Goal: Feedback & Contribution: Submit feedback/report problem

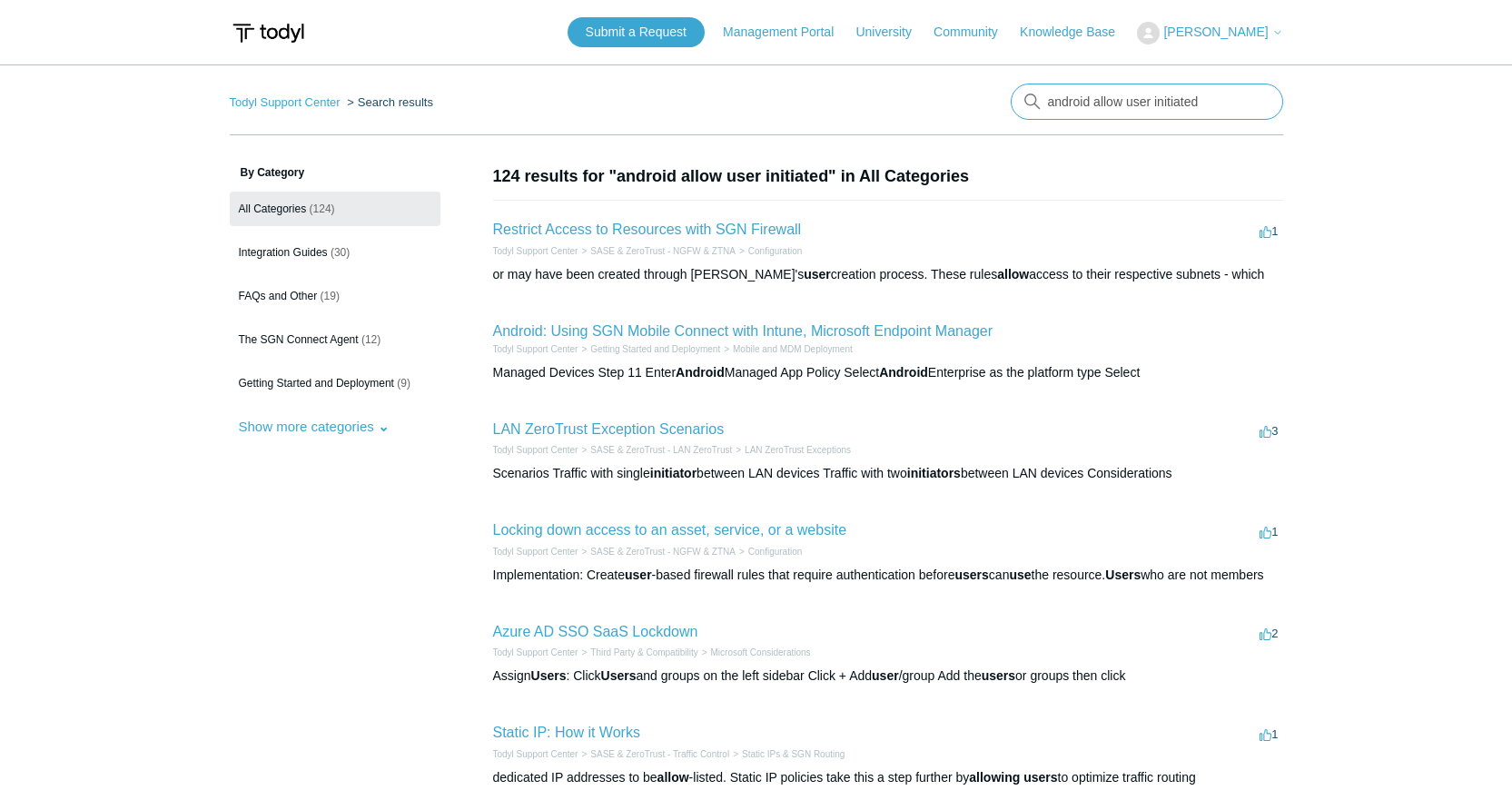
drag, startPoint x: 1093, startPoint y: 97, endPoint x: 1215, endPoint y: 82, distance: 122.9
click at [1215, 82] on main "Todyl Support Center Search results There are no matching results in this help …" at bounding box center [756, 668] width 1512 height 1207
type input "android allow disconect"
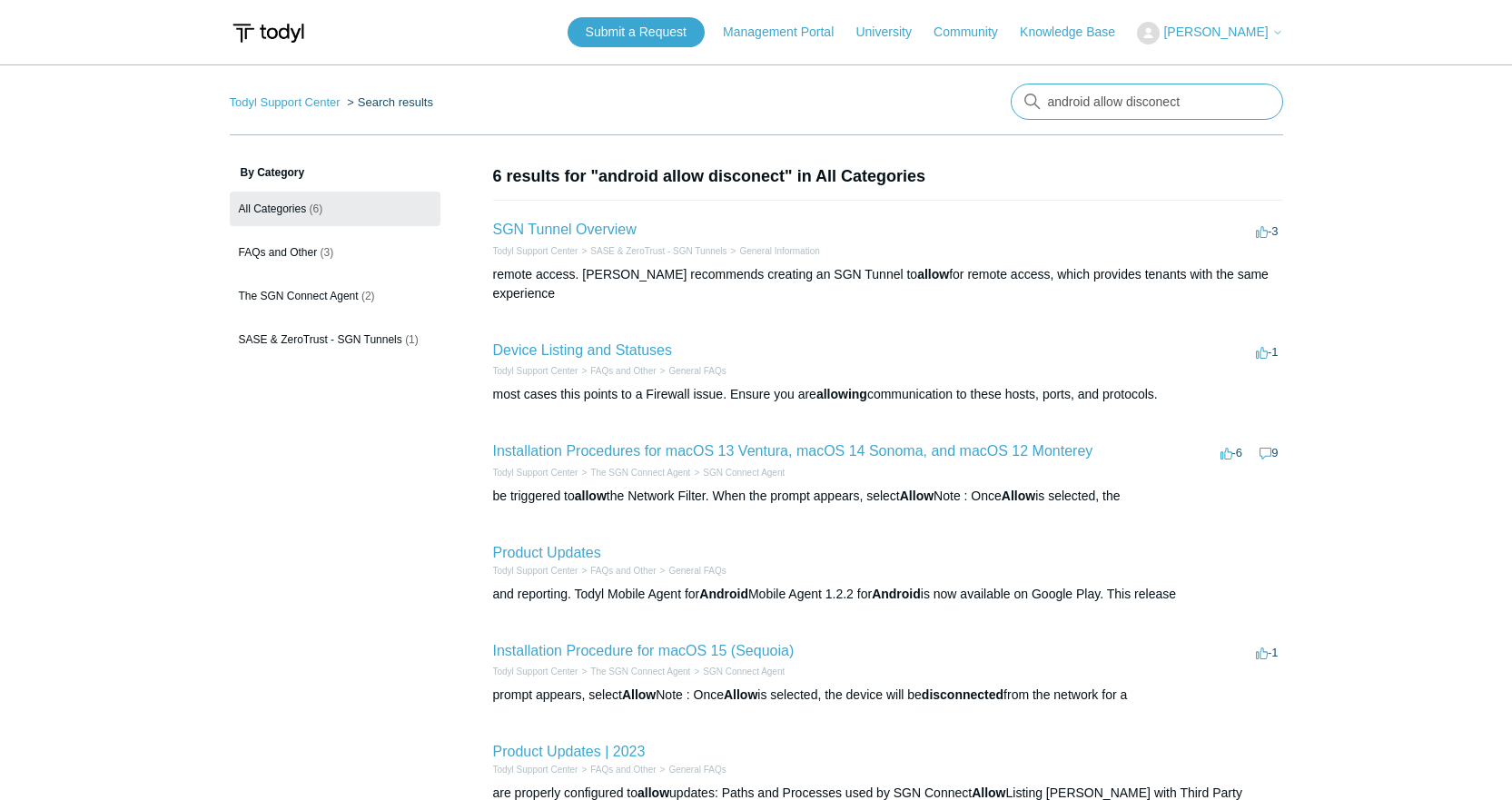
click at [1166, 100] on input "android allow disconect" at bounding box center [1146, 101] width 272 height 36
type input "android allow disconnect"
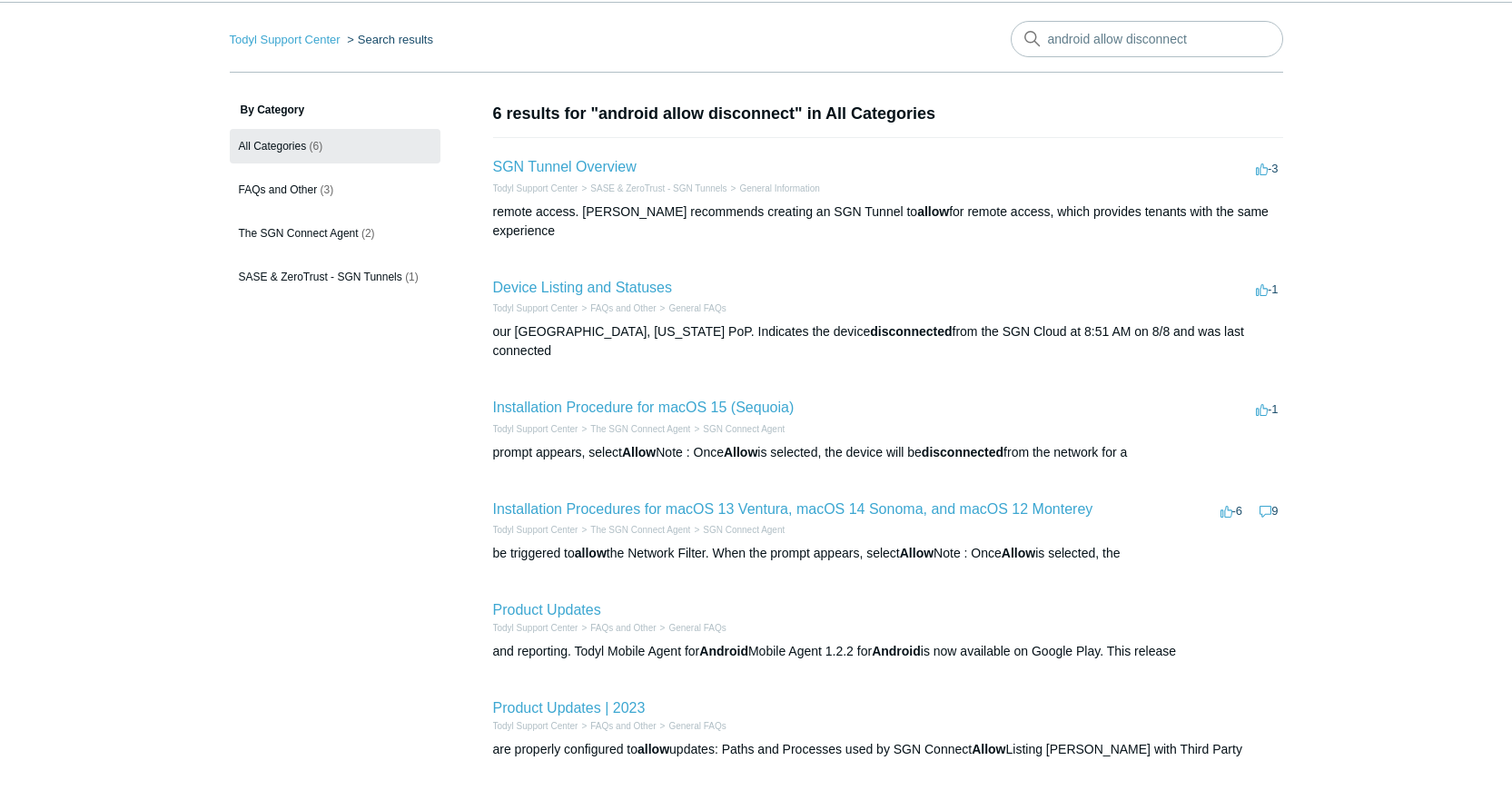
scroll to position [90, 0]
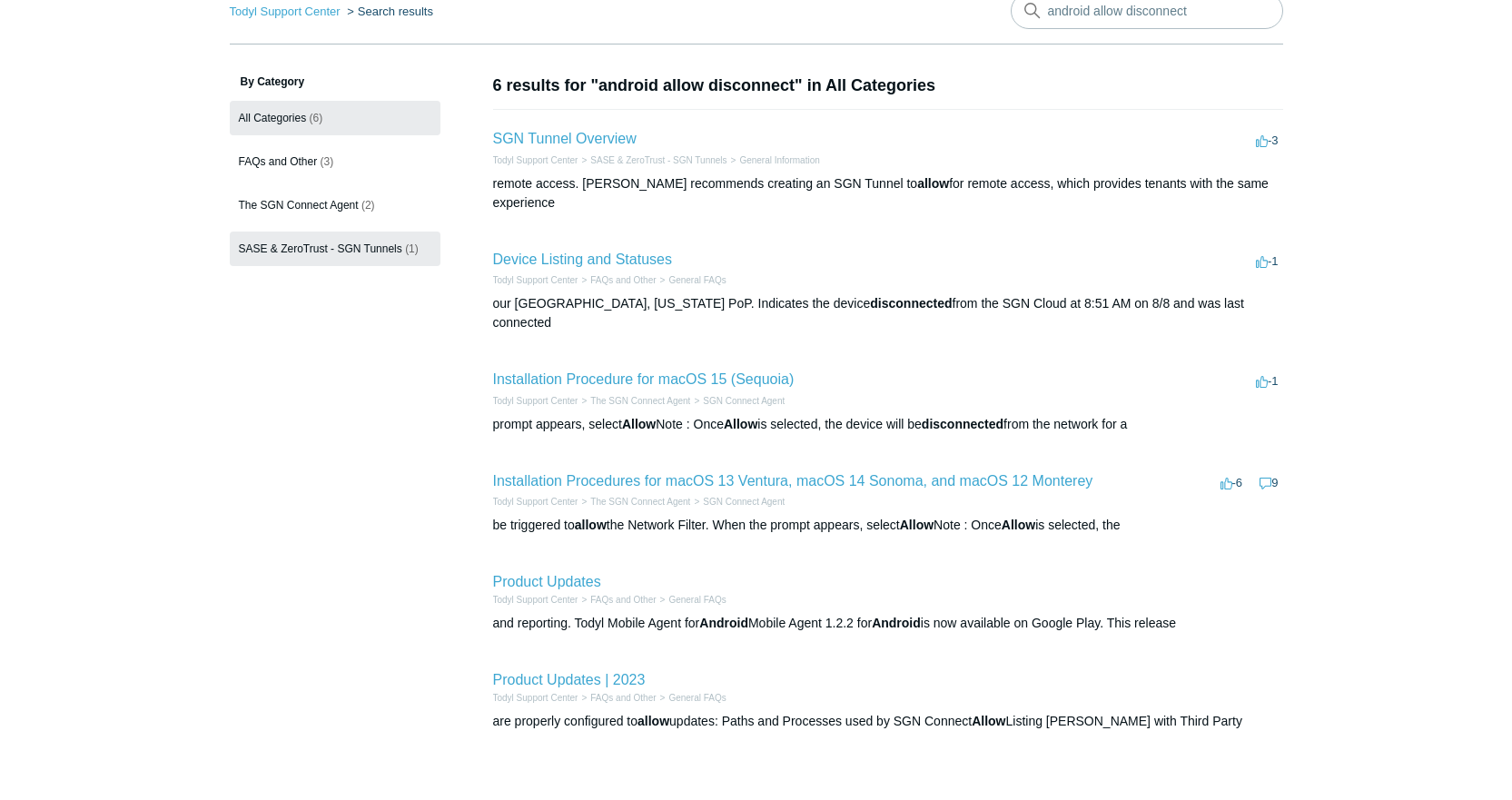
click at [337, 253] on span "SASE & ZeroTrust - SGN Tunnels" at bounding box center [320, 249] width 163 height 13
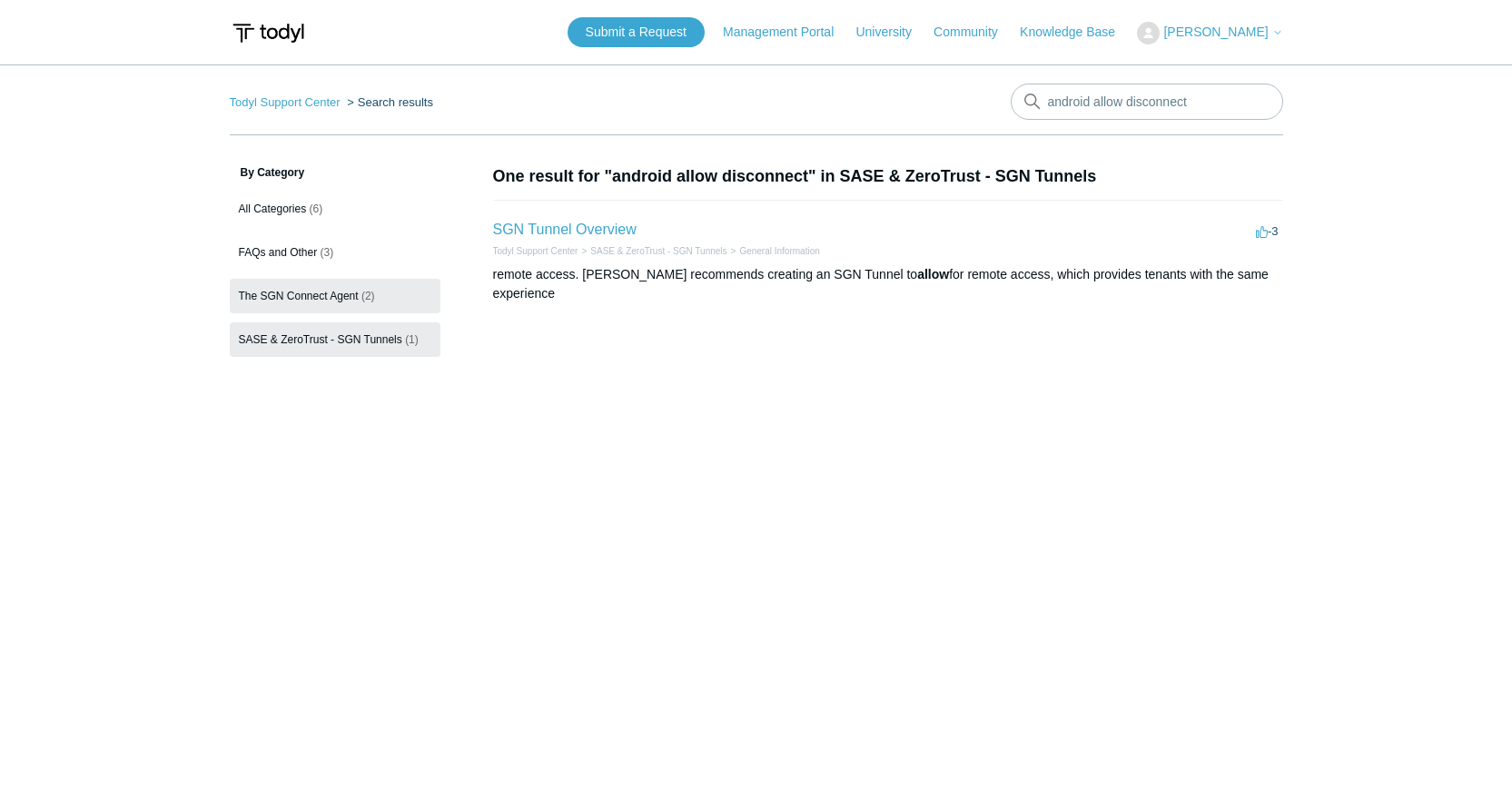
click at [324, 300] on span "The SGN Connect Agent" at bounding box center [299, 296] width 120 height 13
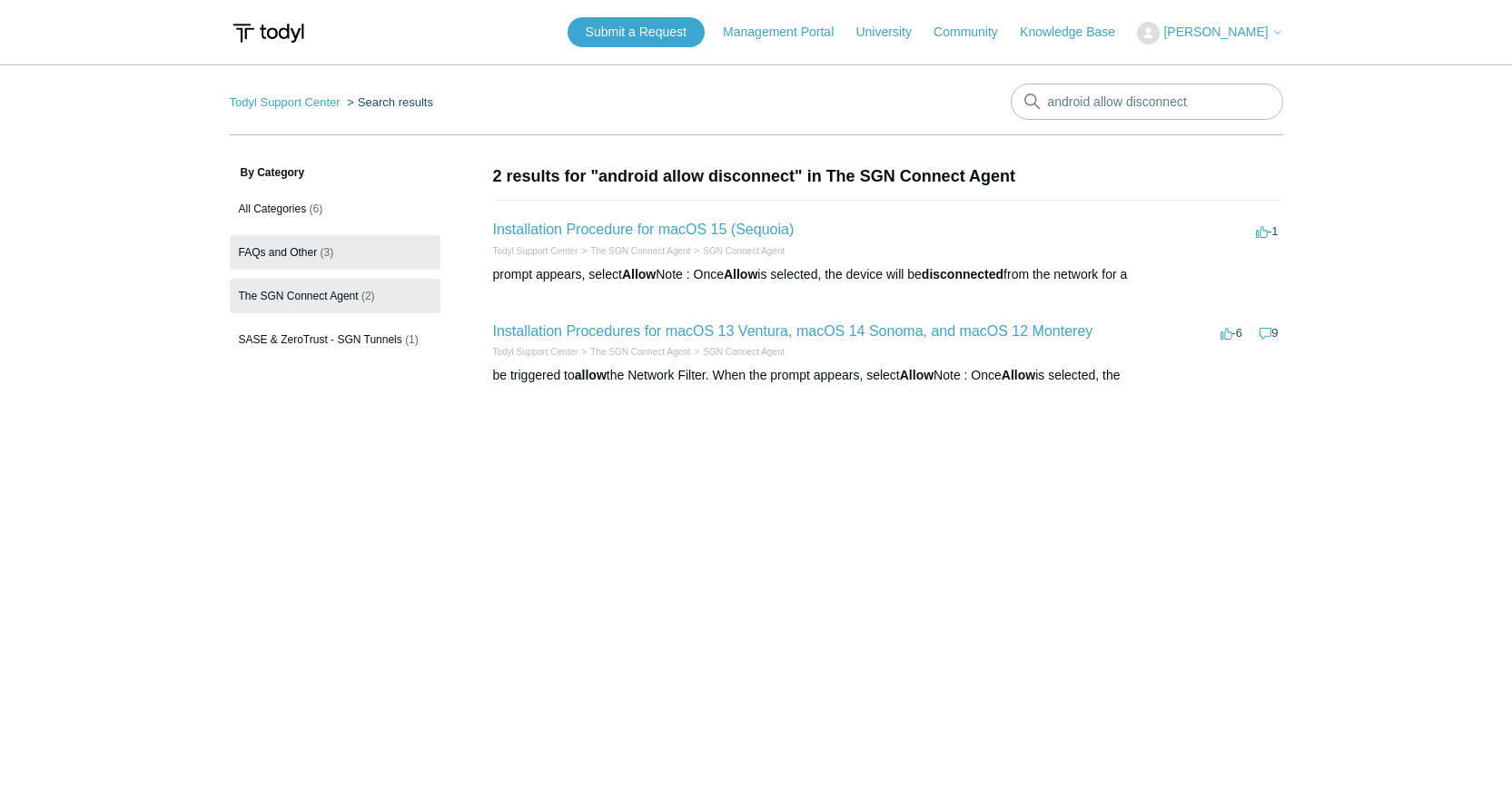
click at [291, 239] on link "FAQs and Other (3)" at bounding box center [335, 252] width 210 height 34
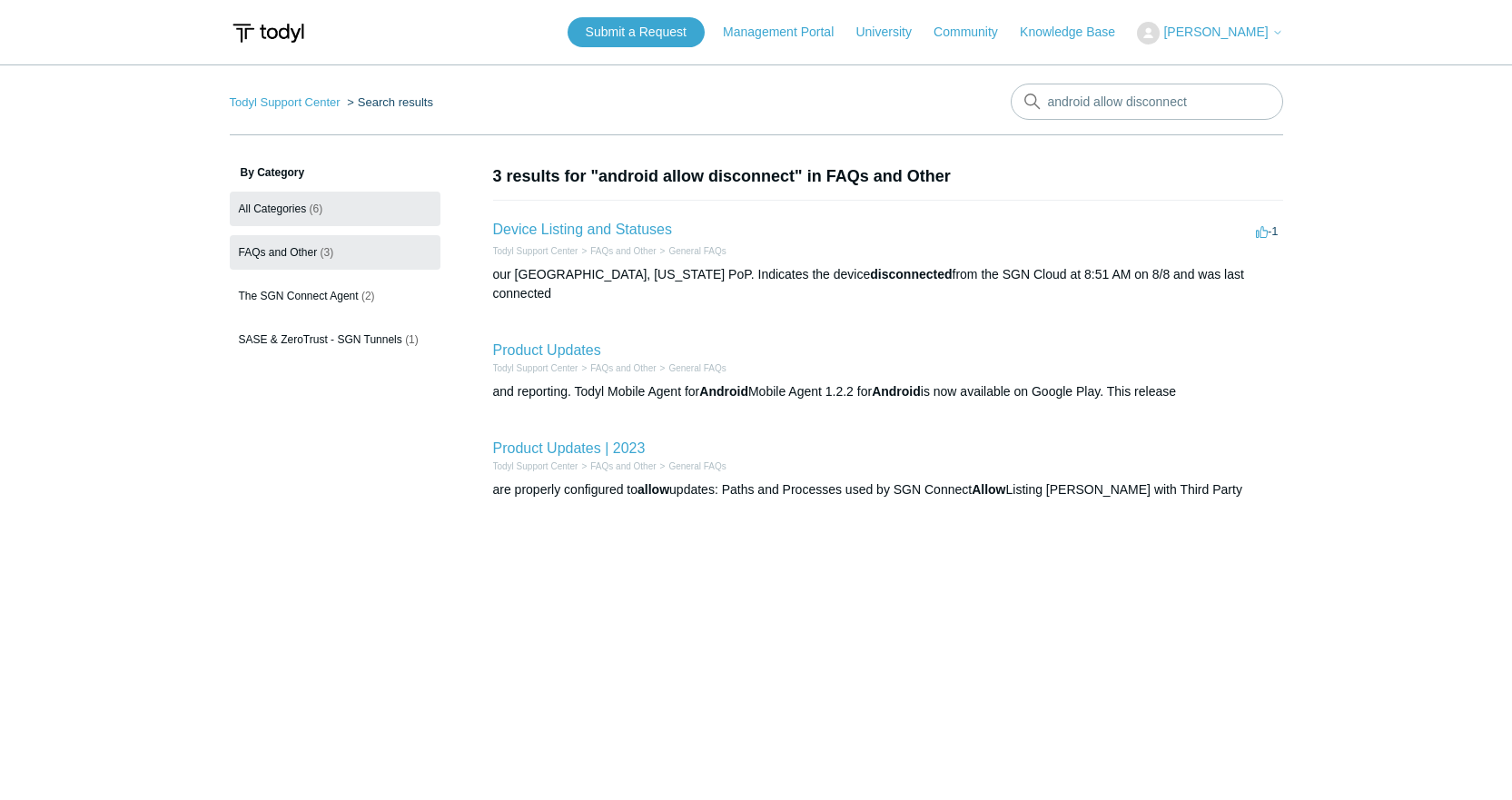
click at [288, 212] on span "All Categories" at bounding box center [273, 209] width 68 height 13
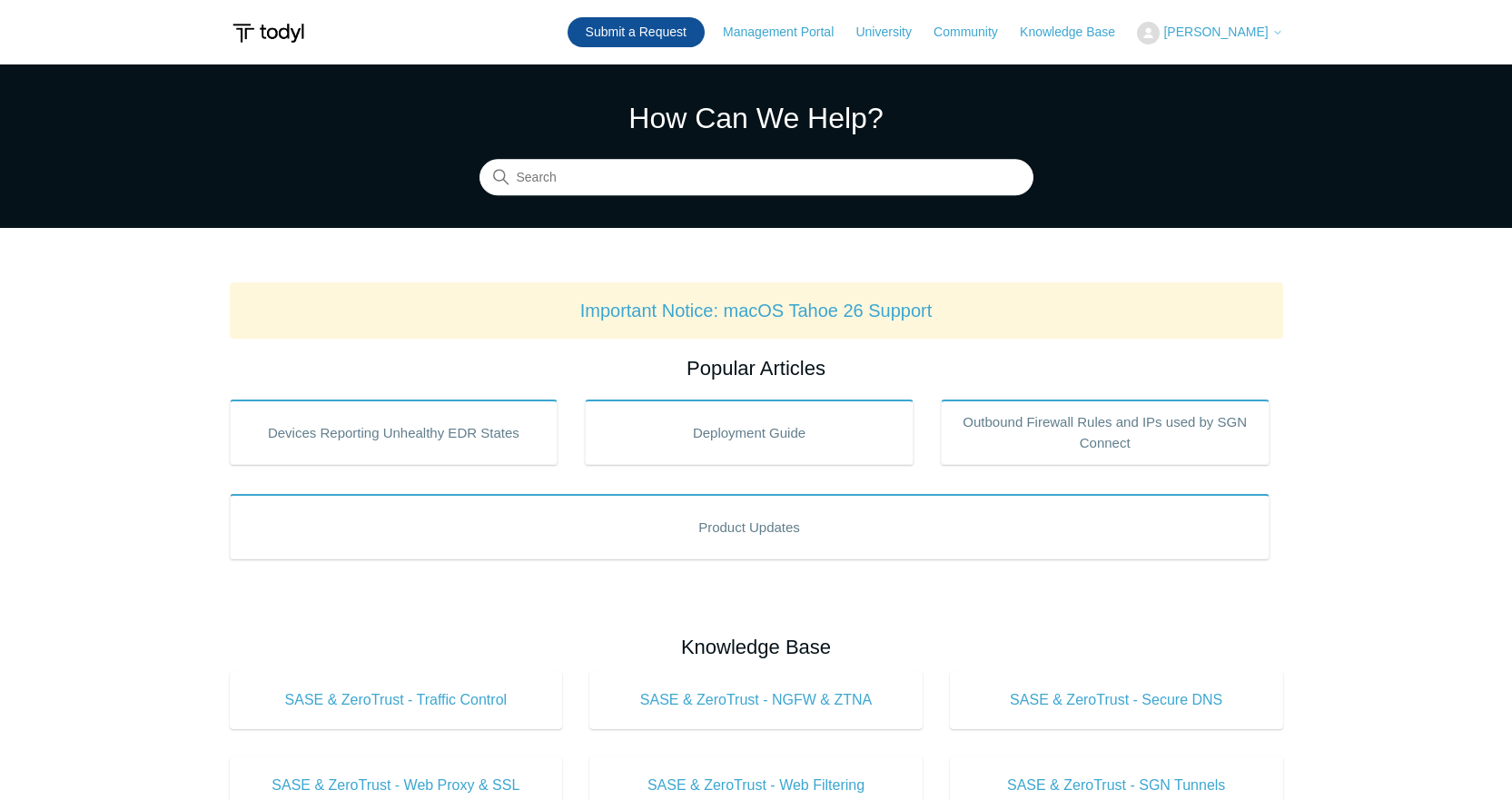
click at [695, 29] on link "Submit a Request" at bounding box center [636, 32] width 137 height 29
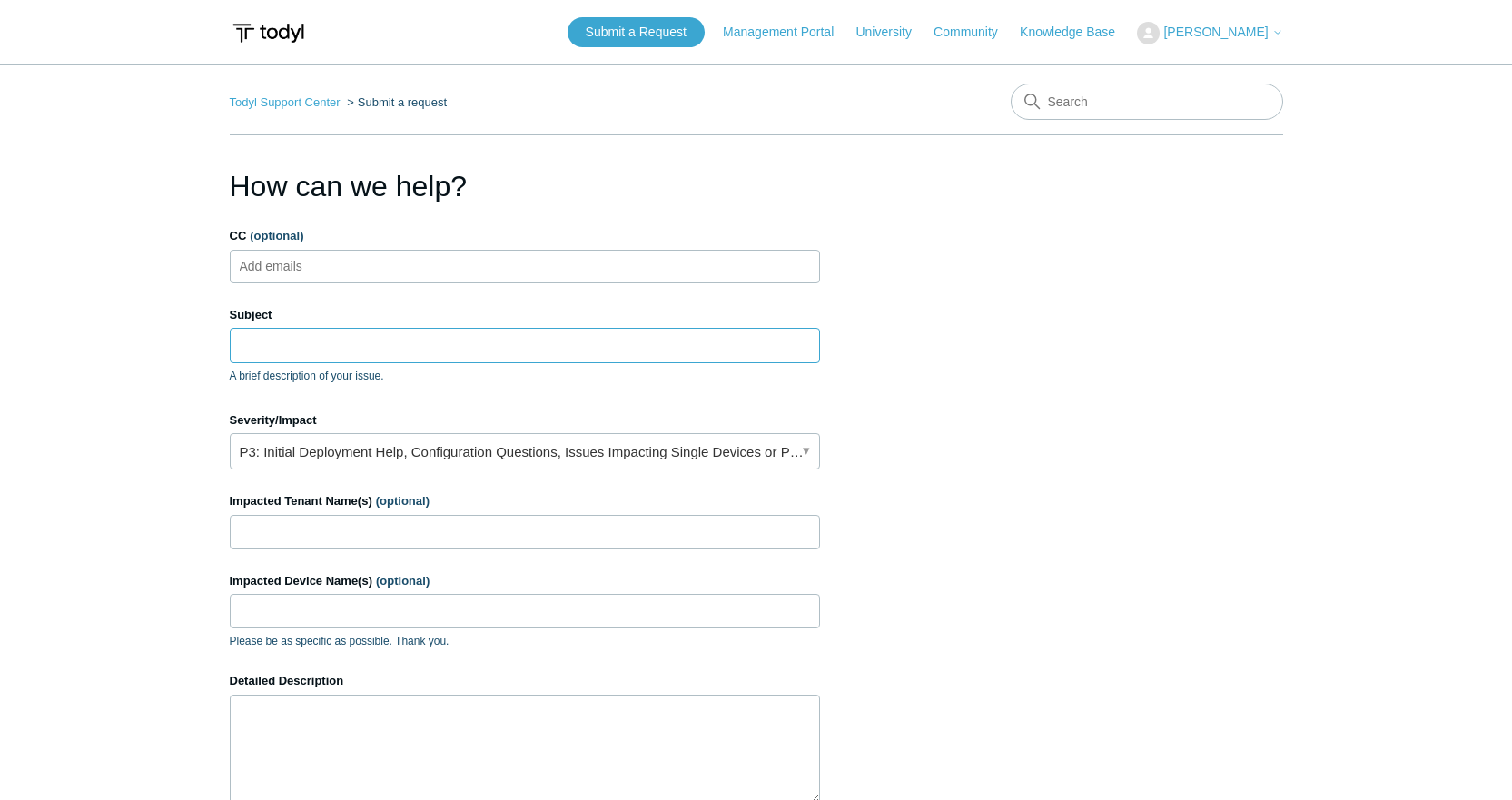
drag, startPoint x: 249, startPoint y: 344, endPoint x: 321, endPoint y: 352, distance: 72.4
click at [249, 344] on input "Subject" at bounding box center [525, 345] width 590 height 34
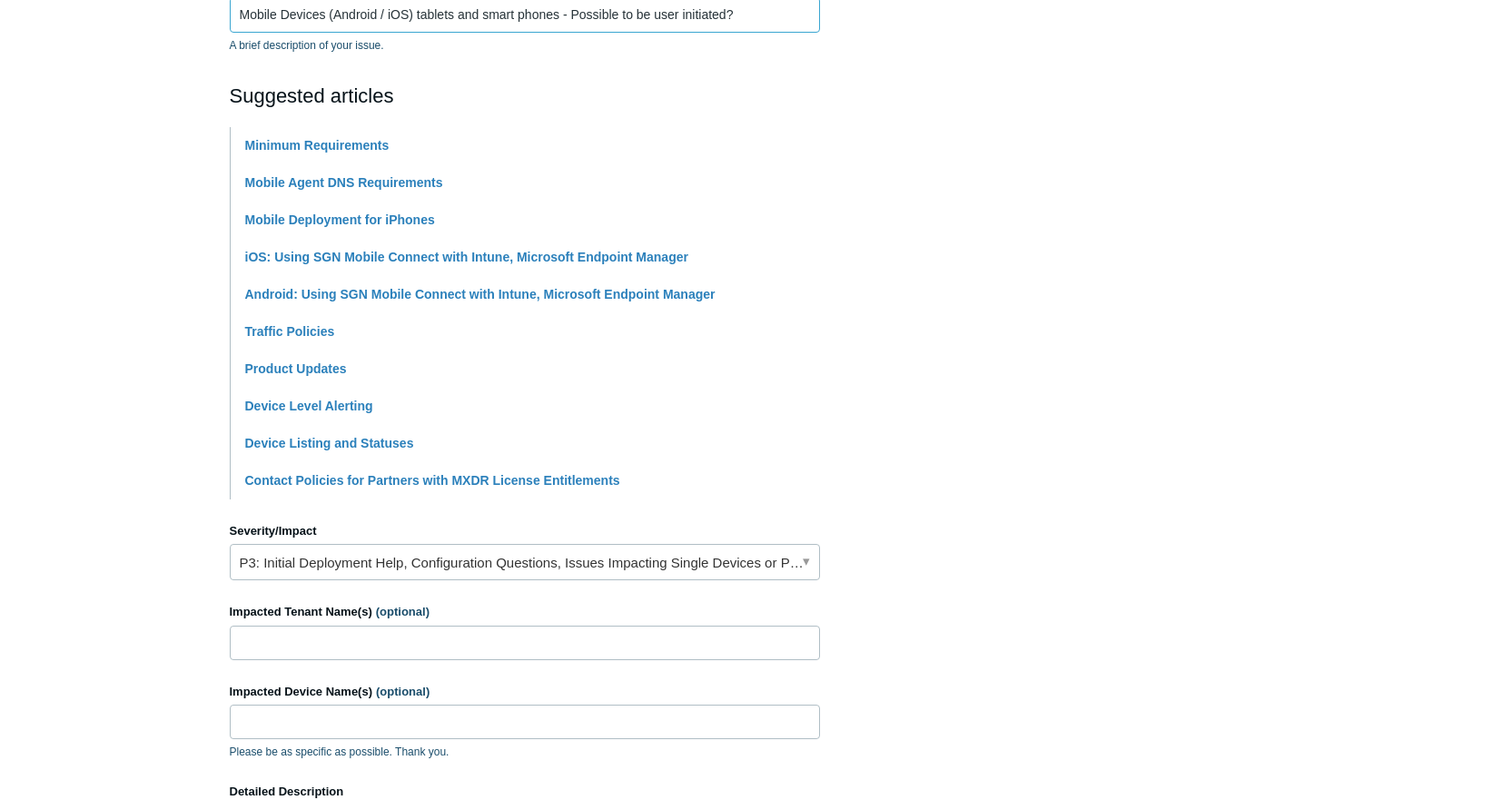
scroll to position [453, 0]
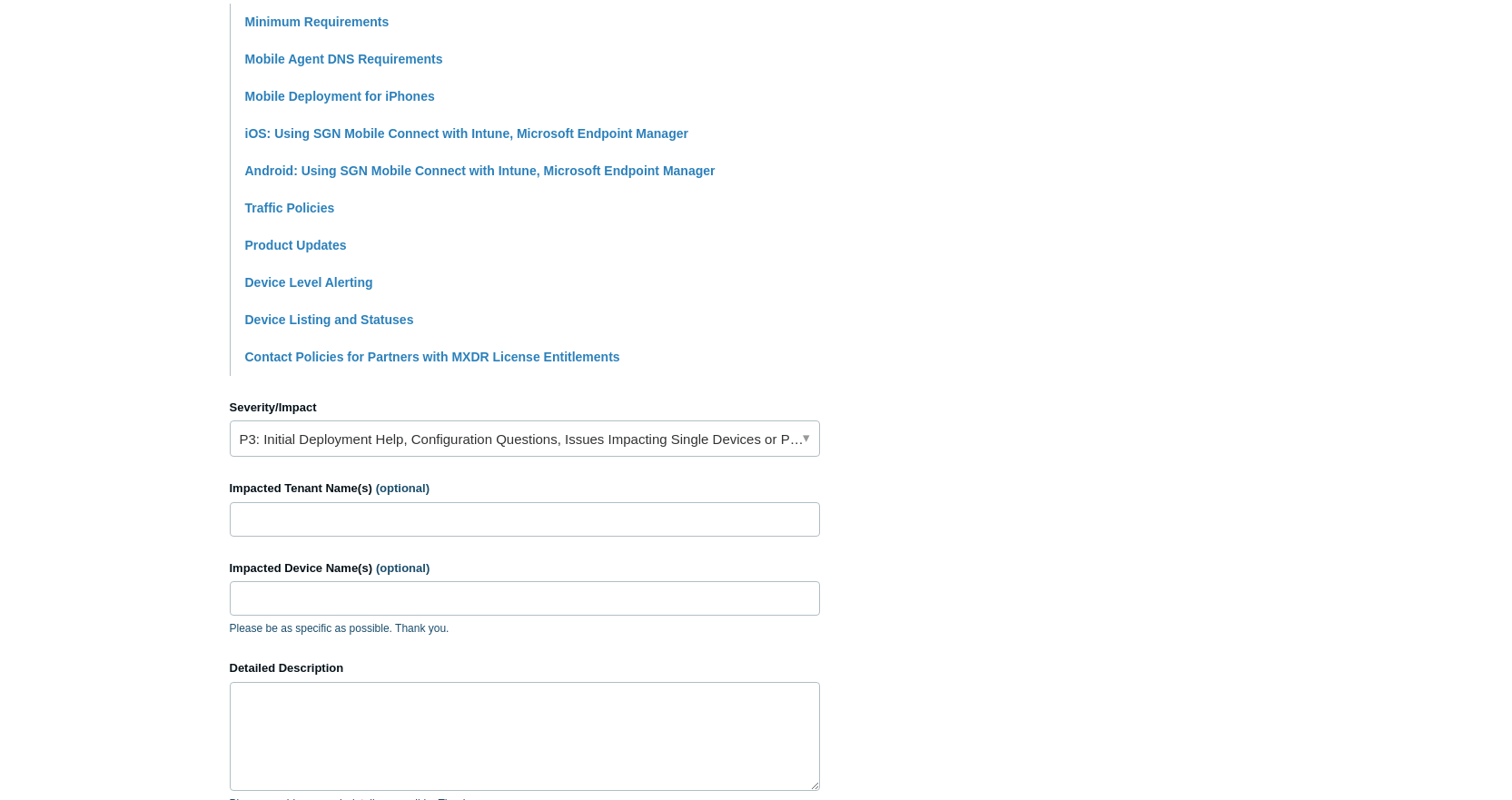
type input "Mobile Devices (Android / iOS) tablets and smart phones - Possible to be user i…"
click at [317, 521] on input "Impacted Tenant Name(s) (optional)" at bounding box center [525, 519] width 590 height 34
click at [297, 601] on input "Impacted Device Name(s) (optional)" at bounding box center [525, 597] width 590 height 34
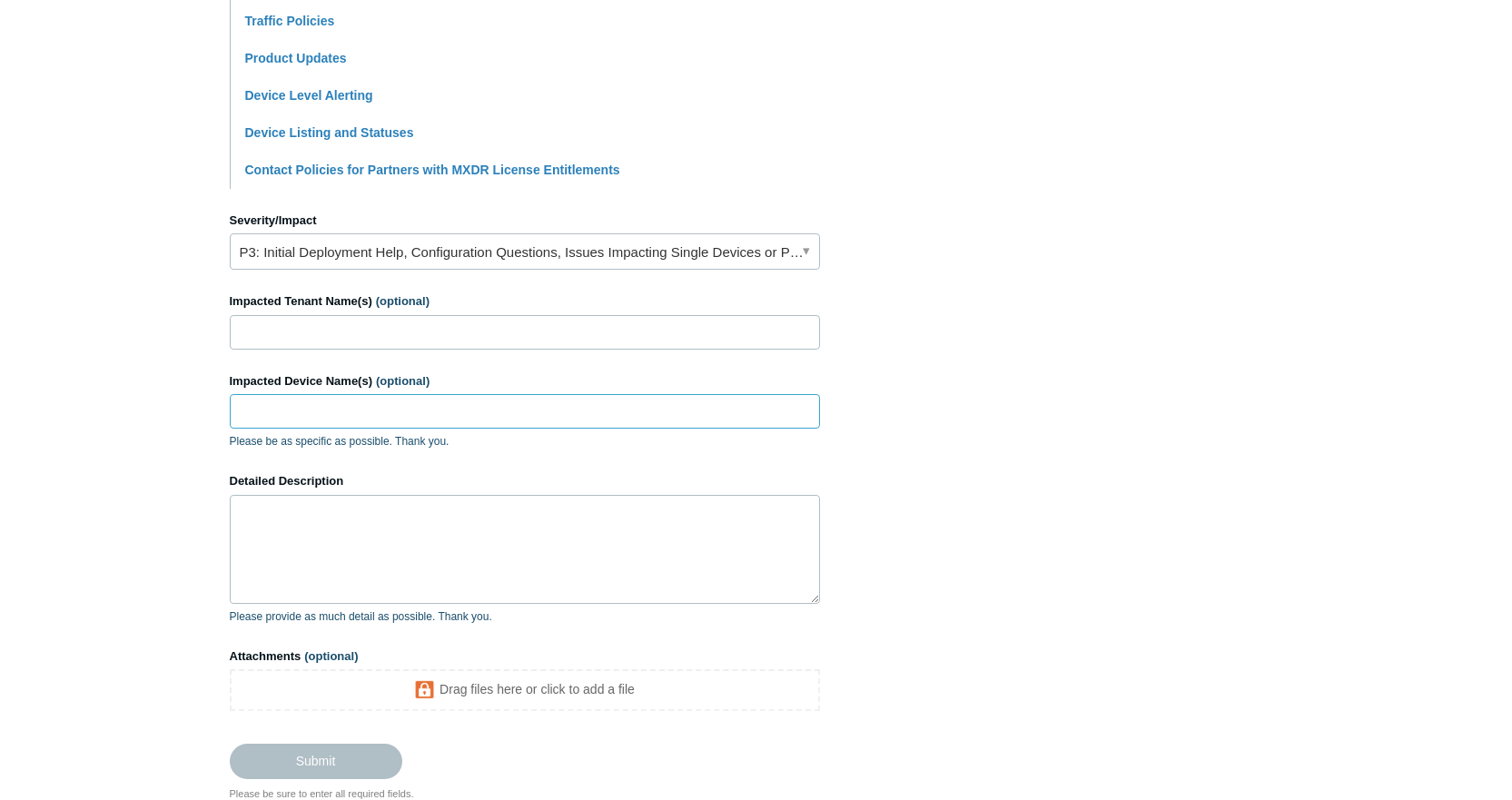
scroll to position [726, 0]
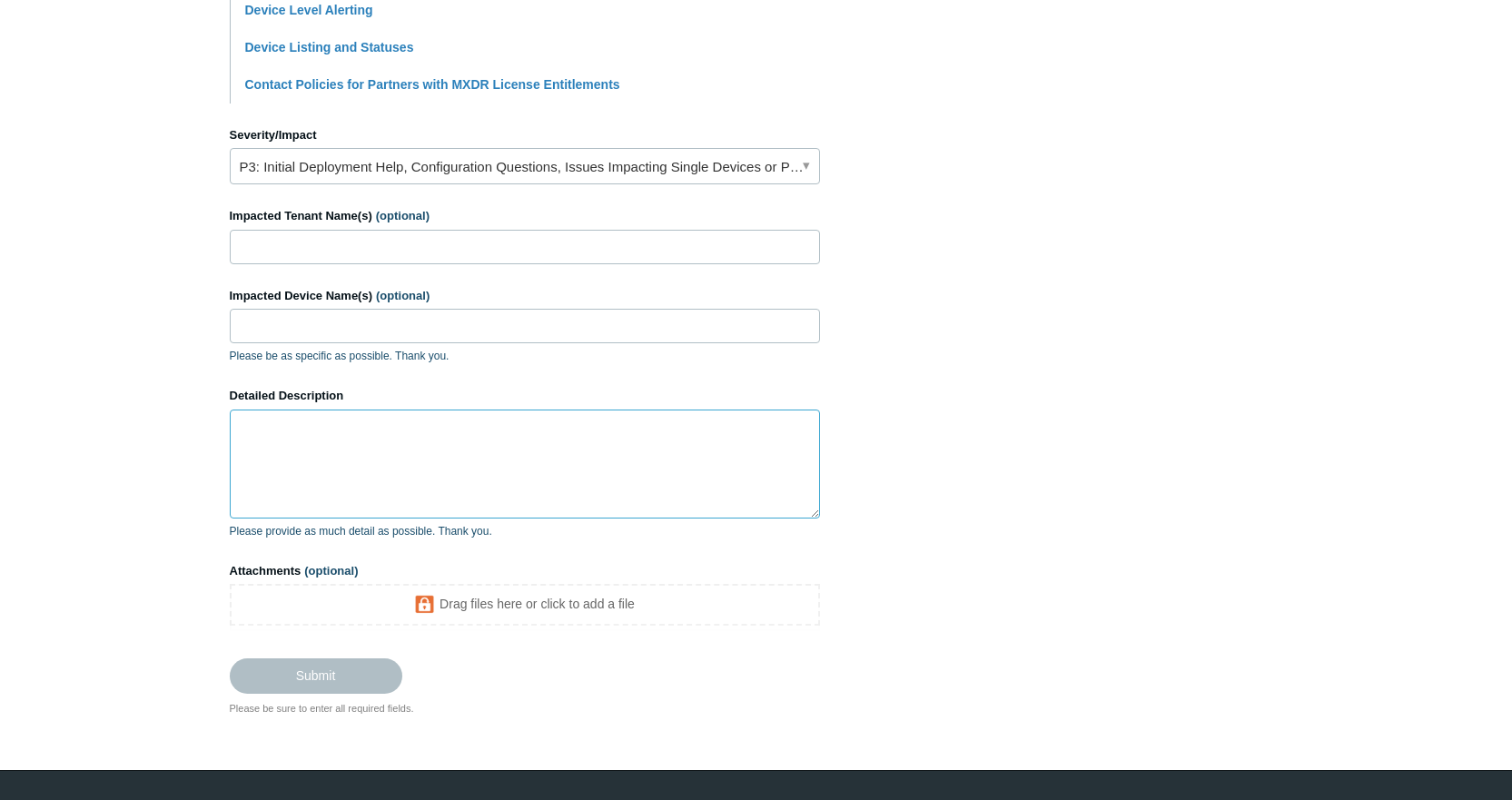
click at [320, 437] on textarea "Detailed Description" at bounding box center [525, 464] width 590 height 109
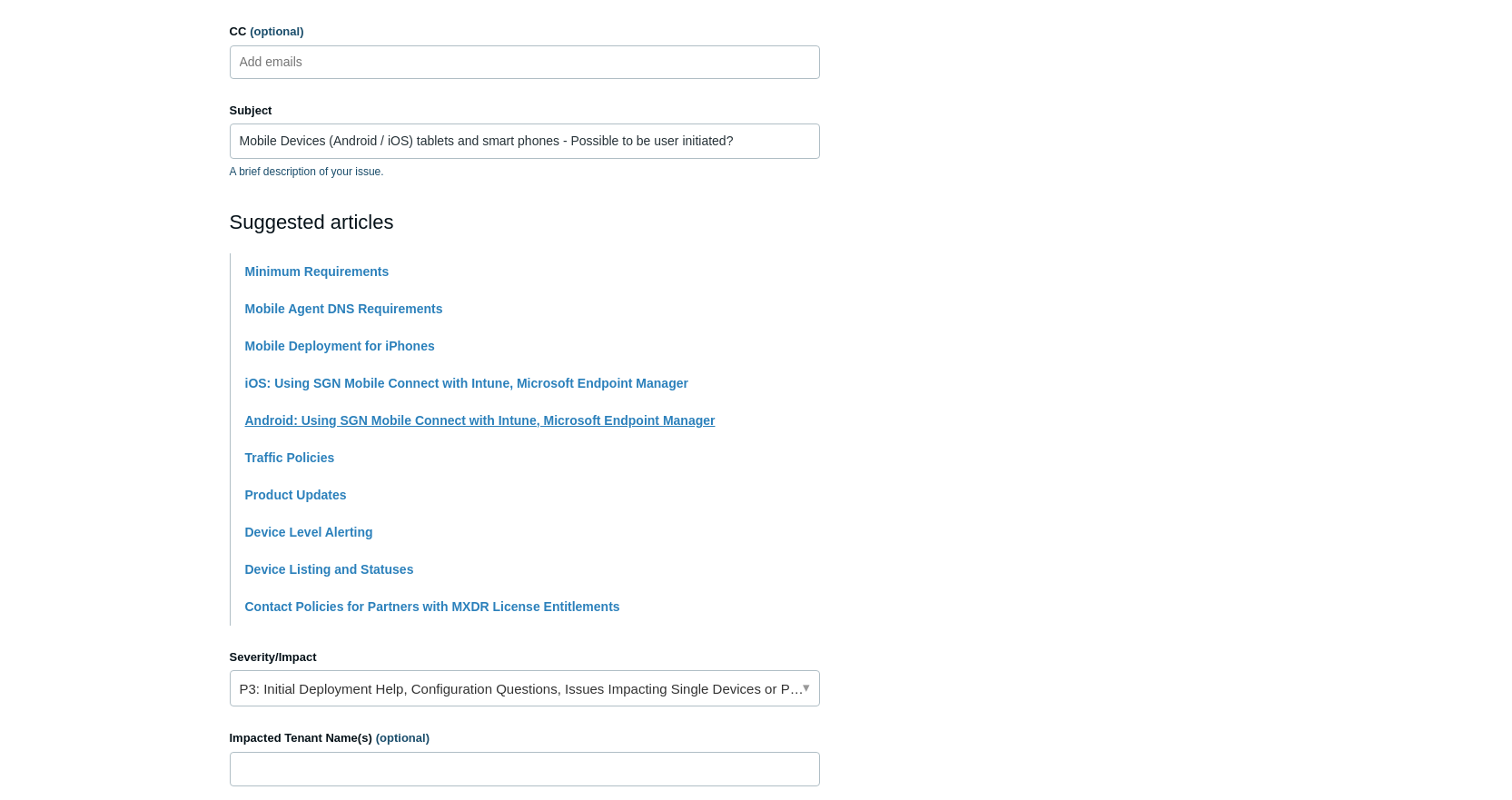
scroll to position [747, 0]
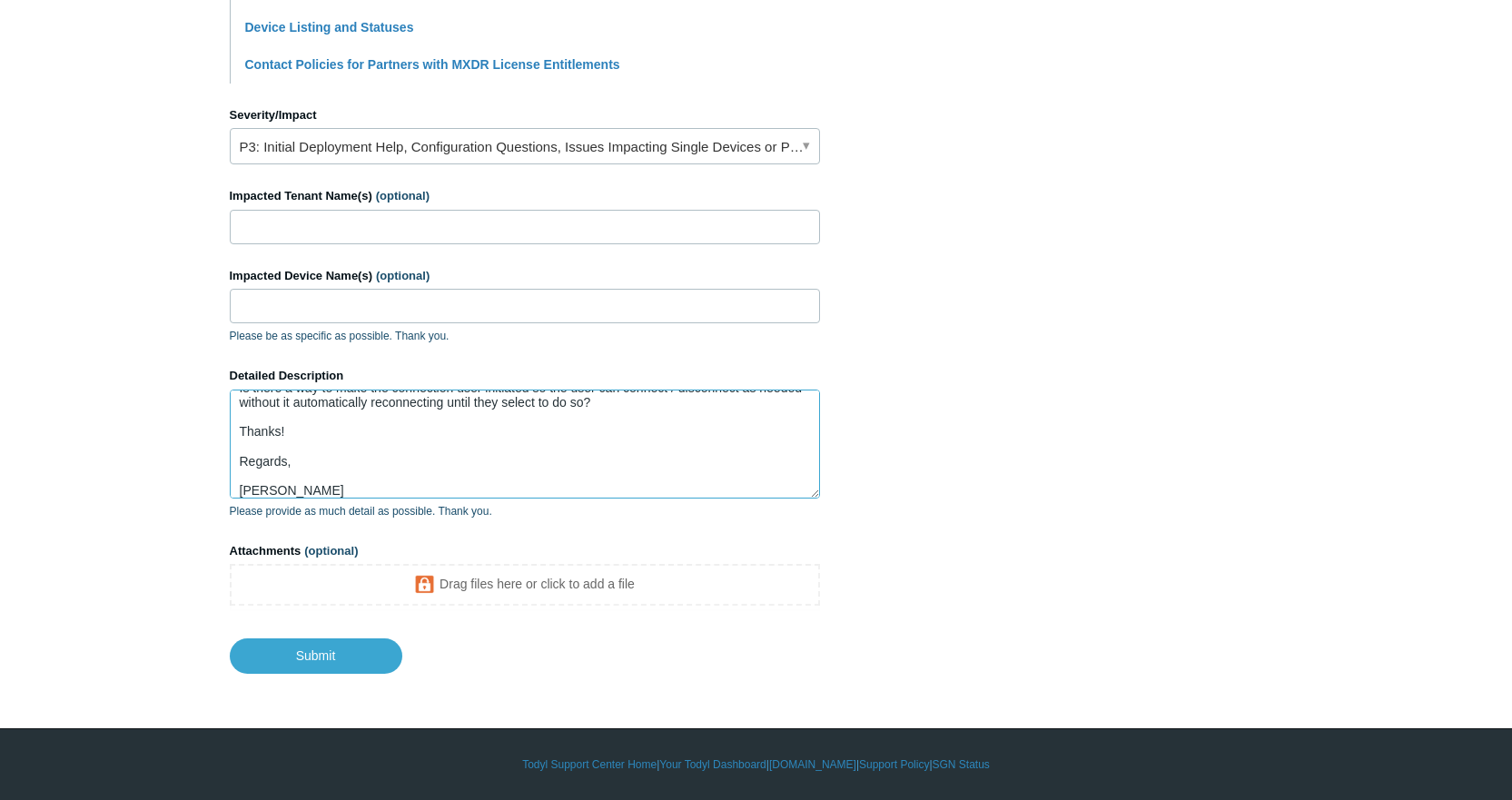
click at [291, 479] on textarea "We have a customer that would like to have certain employee and vendor personal…" at bounding box center [525, 443] width 590 height 109
type textarea "We have a customer that would like to have certain employee and vendor personal…"
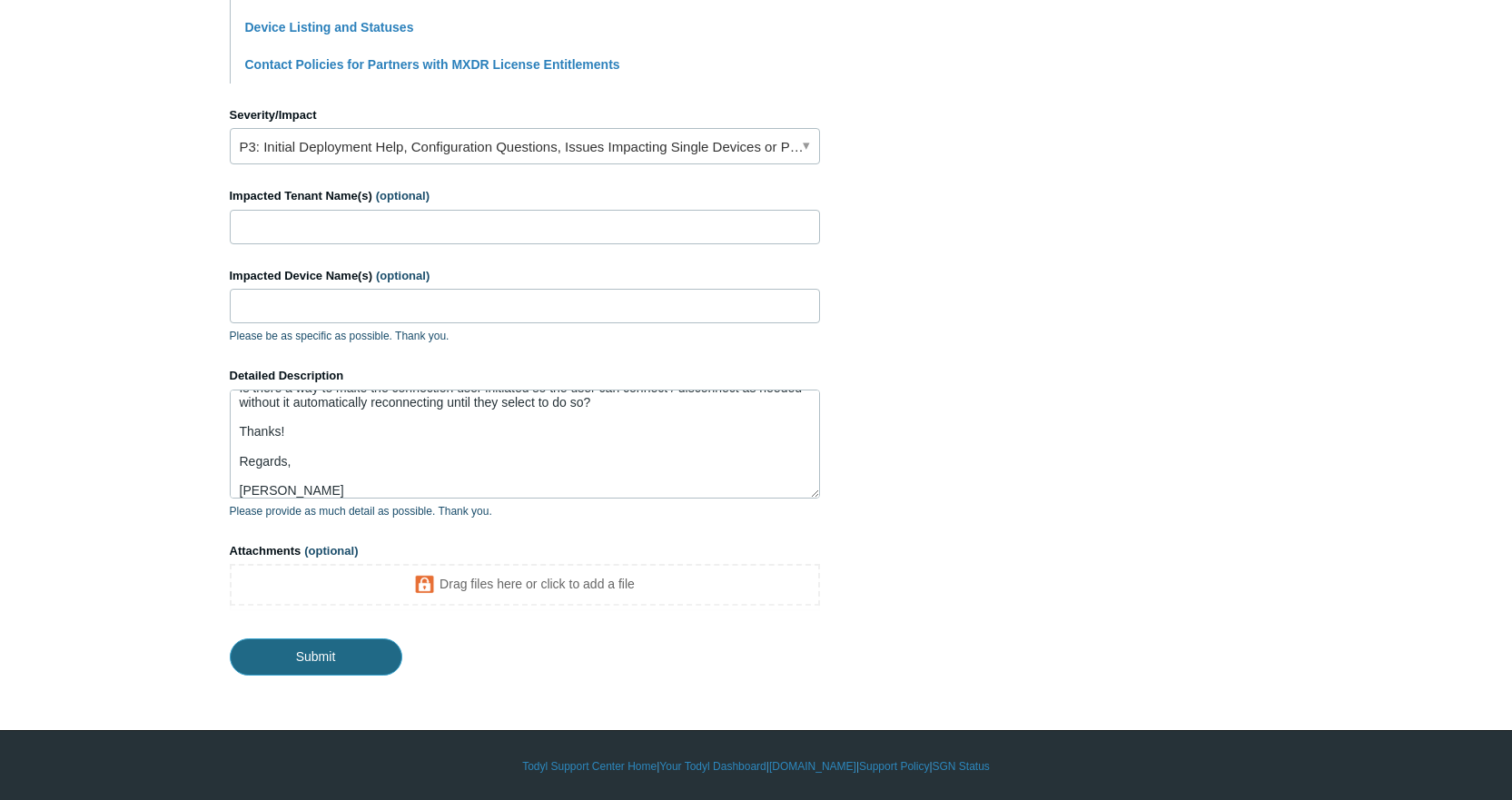
click at [307, 639] on input "Submit" at bounding box center [315, 655] width 172 height 36
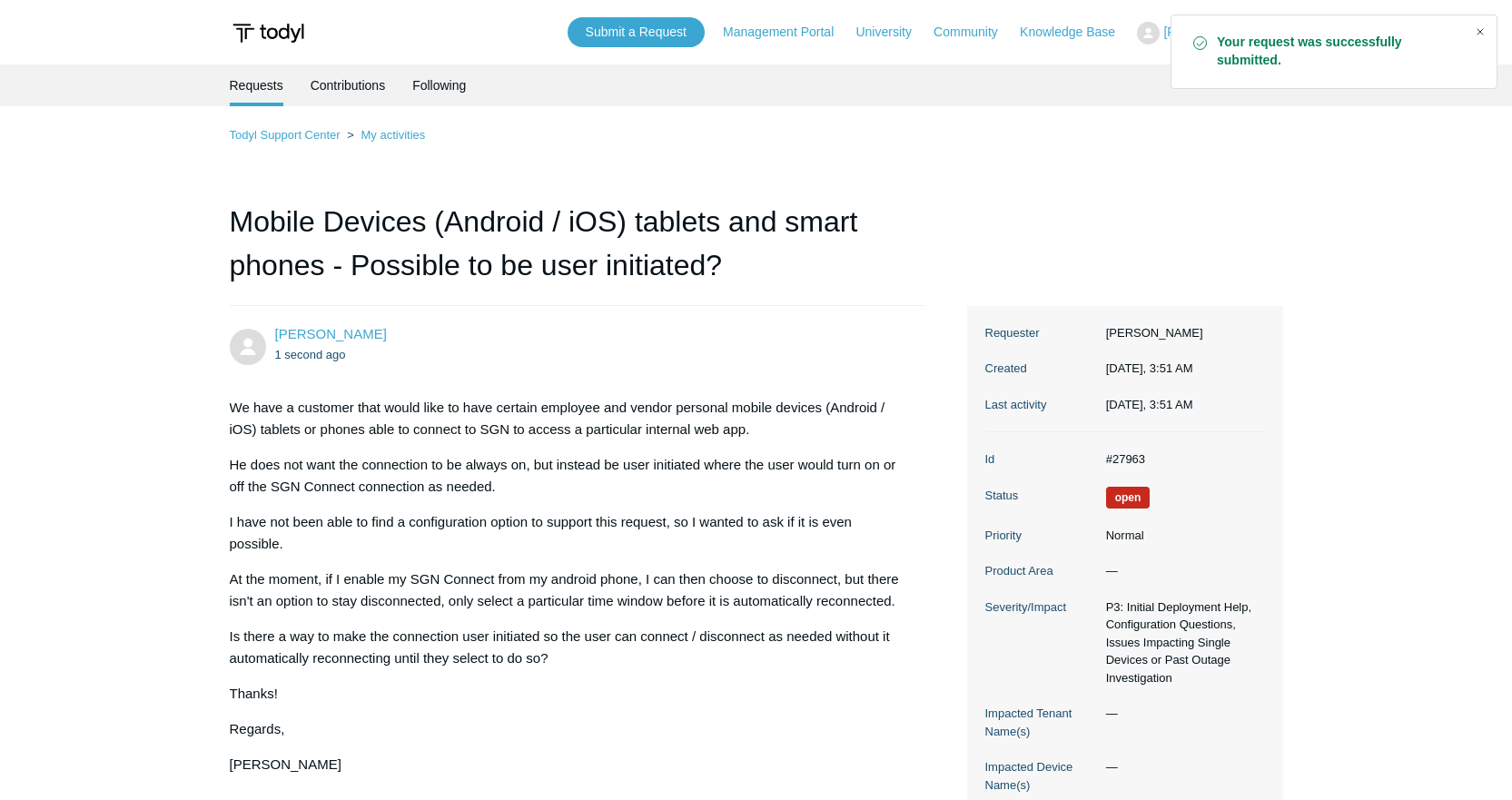
click at [1476, 27] on div "Close" at bounding box center [1481, 32] width 26 height 26
